Goal: Task Accomplishment & Management: Use online tool/utility

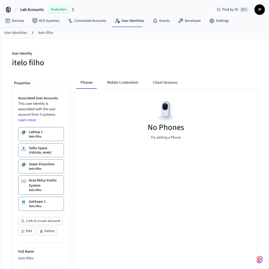
scroll to position [48, 0]
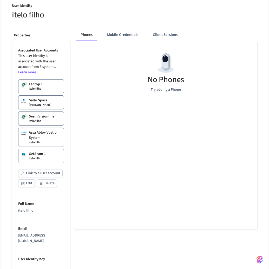
click at [113, 160] on div "No Phones Try adding a Phone" at bounding box center [165, 135] width 183 height 189
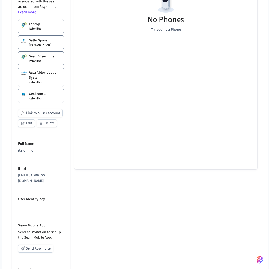
scroll to position [188, 0]
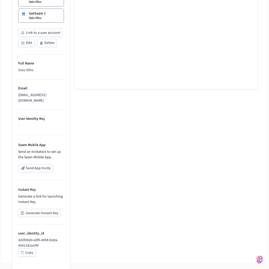
click at [45, 209] on button "Generate Instant Key" at bounding box center [39, 213] width 43 height 8
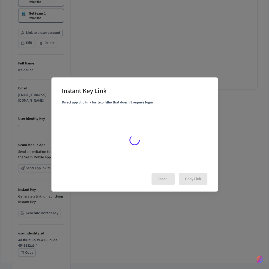
click at [163, 181] on div "Cancel Copy Link" at bounding box center [135, 179] width 146 height 12
click at [164, 181] on div "Cancel Copy Link" at bounding box center [135, 179] width 146 height 12
click at [165, 179] on div "Cancel Copy Link" at bounding box center [135, 179] width 146 height 12
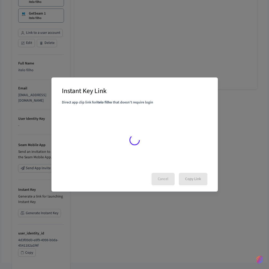
click at [166, 187] on div "Instant Key Link Direct app clip link for itelo filho that doesn't require logi…" at bounding box center [134, 135] width 166 height 114
click at [166, 204] on div "Instant Key Link Direct app clip link for itelo filho that doesn't require logi…" at bounding box center [134, 134] width 269 height 269
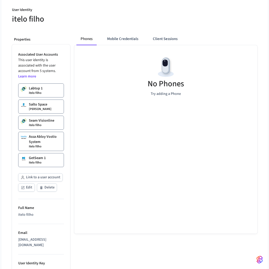
scroll to position [0, 0]
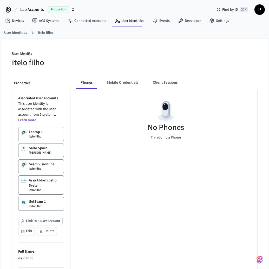
click at [257, 8] on span "IF" at bounding box center [259, 9] width 9 height 9
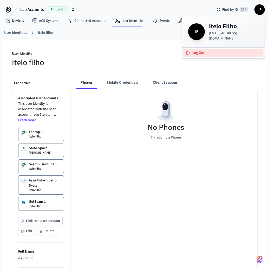
click at [236, 50] on button "Log Out" at bounding box center [223, 53] width 81 height 9
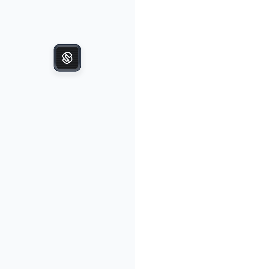
click at [244, 64] on div at bounding box center [202, 134] width 135 height 269
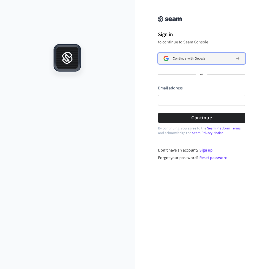
click at [201, 57] on span "Continue with Google" at bounding box center [189, 58] width 33 height 4
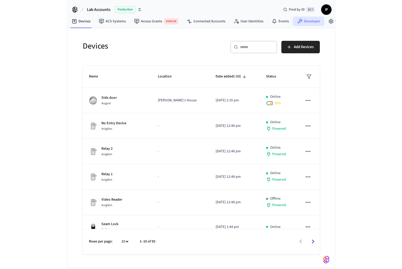
scroll to position [0, 2]
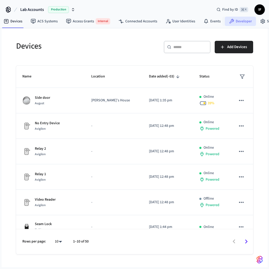
click at [242, 21] on link "Developer" at bounding box center [240, 21] width 31 height 9
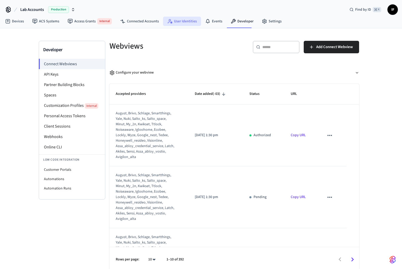
click at [189, 23] on link "User Identities" at bounding box center [182, 21] width 38 height 9
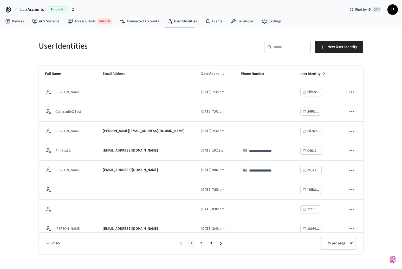
click at [269, 50] on div "​ ​" at bounding box center [287, 47] width 47 height 12
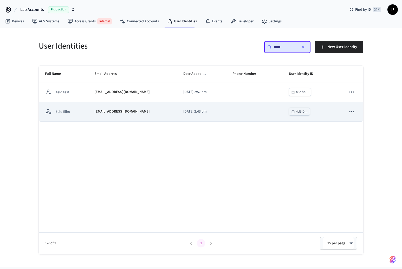
type input "*****"
click at [205, 108] on td "[DATE] 2:43 pm" at bounding box center [201, 112] width 49 height 20
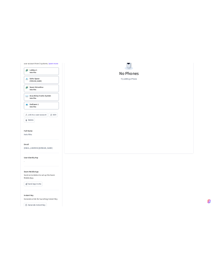
scroll to position [161, 0]
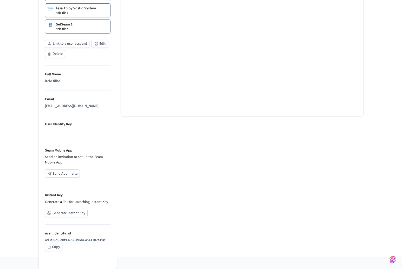
click at [78, 213] on button "Generate Instant Key" at bounding box center [66, 213] width 43 height 8
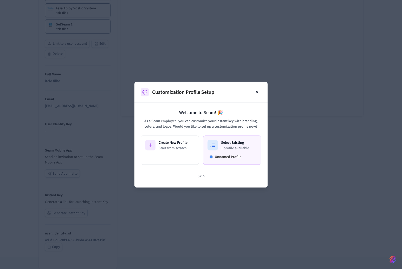
click at [226, 146] on p "1 profile available" at bounding box center [235, 147] width 28 height 5
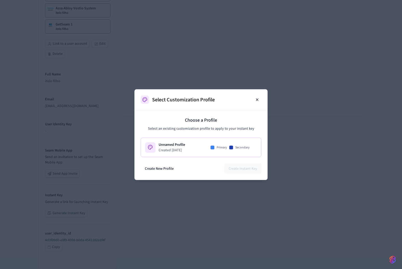
click at [248, 147] on span "Secondary" at bounding box center [242, 147] width 14 height 4
click at [235, 166] on button "Create Instant Key" at bounding box center [242, 168] width 37 height 10
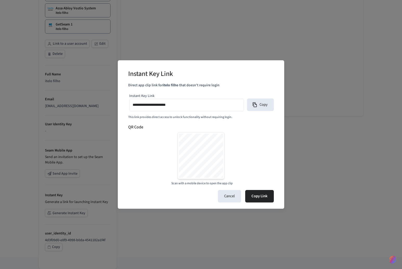
click at [144, 190] on div "Cancel Copy Link" at bounding box center [201, 196] width 146 height 12
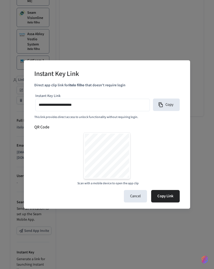
type input "**********"
click at [208, 259] on img "button" at bounding box center [205, 260] width 6 height 8
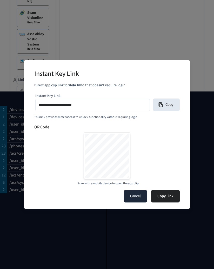
click at [136, 195] on button "Cancel" at bounding box center [135, 196] width 23 height 12
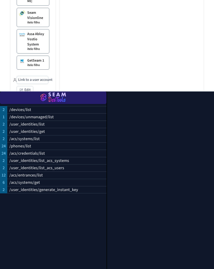
click at [64, 97] on img "button" at bounding box center [53, 98] width 94 height 15
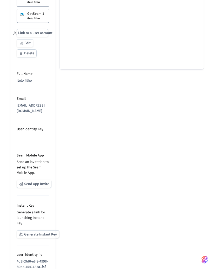
scroll to position [238, 0]
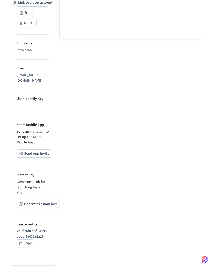
click at [37, 200] on button "Generate Instant Key" at bounding box center [38, 204] width 43 height 8
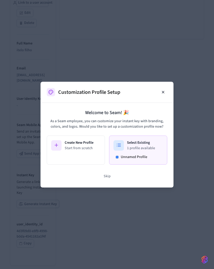
click at [141, 146] on p "1 profile available" at bounding box center [141, 147] width 28 height 5
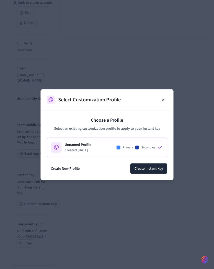
click at [138, 149] on div at bounding box center [137, 147] width 4 height 4
click at [149, 168] on button "Create Instant Key" at bounding box center [149, 168] width 37 height 10
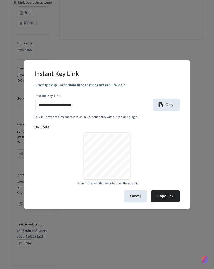
type input "**********"
click at [145, 198] on button "Cancel" at bounding box center [135, 196] width 23 height 12
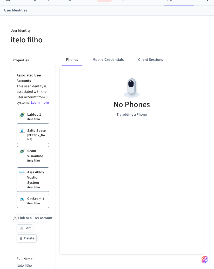
scroll to position [0, 0]
